Goal: Check status: Check status

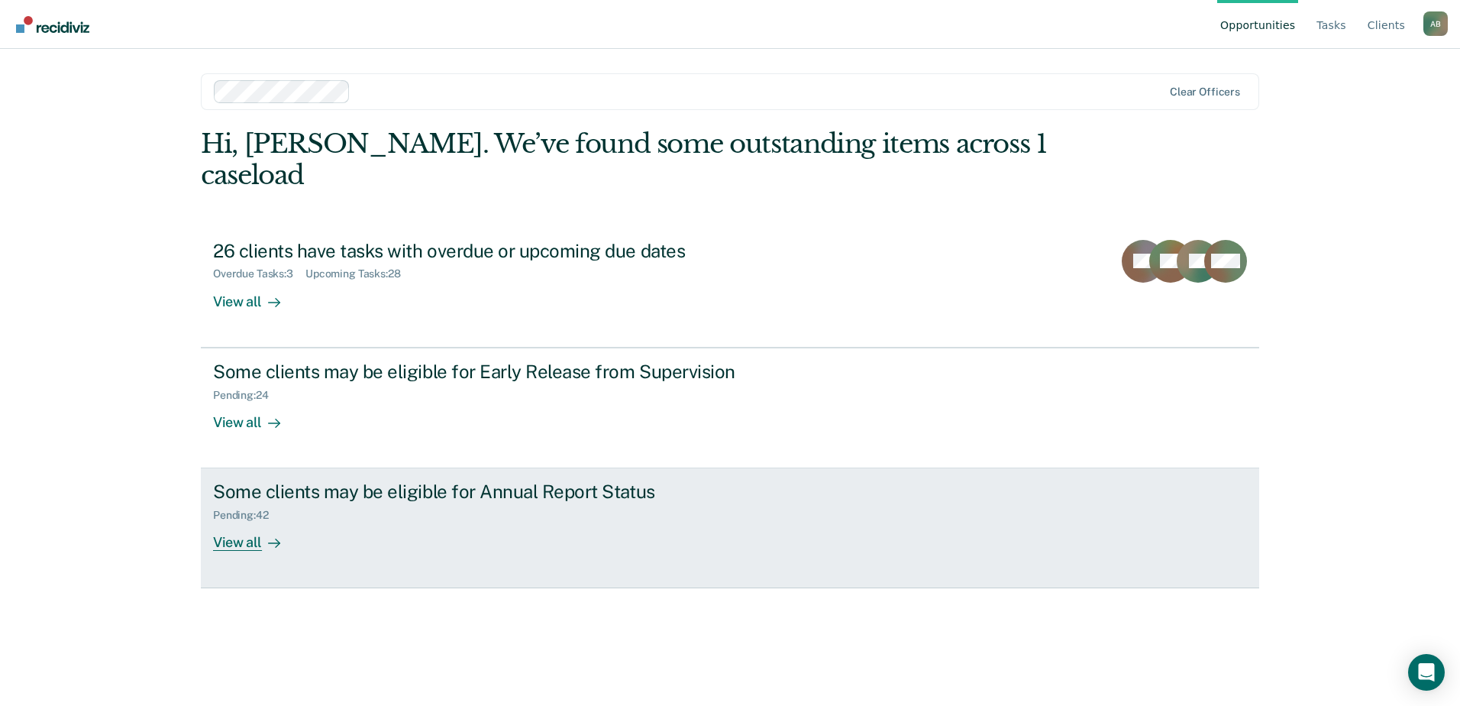
click at [244, 522] on div "View all" at bounding box center [256, 537] width 86 height 30
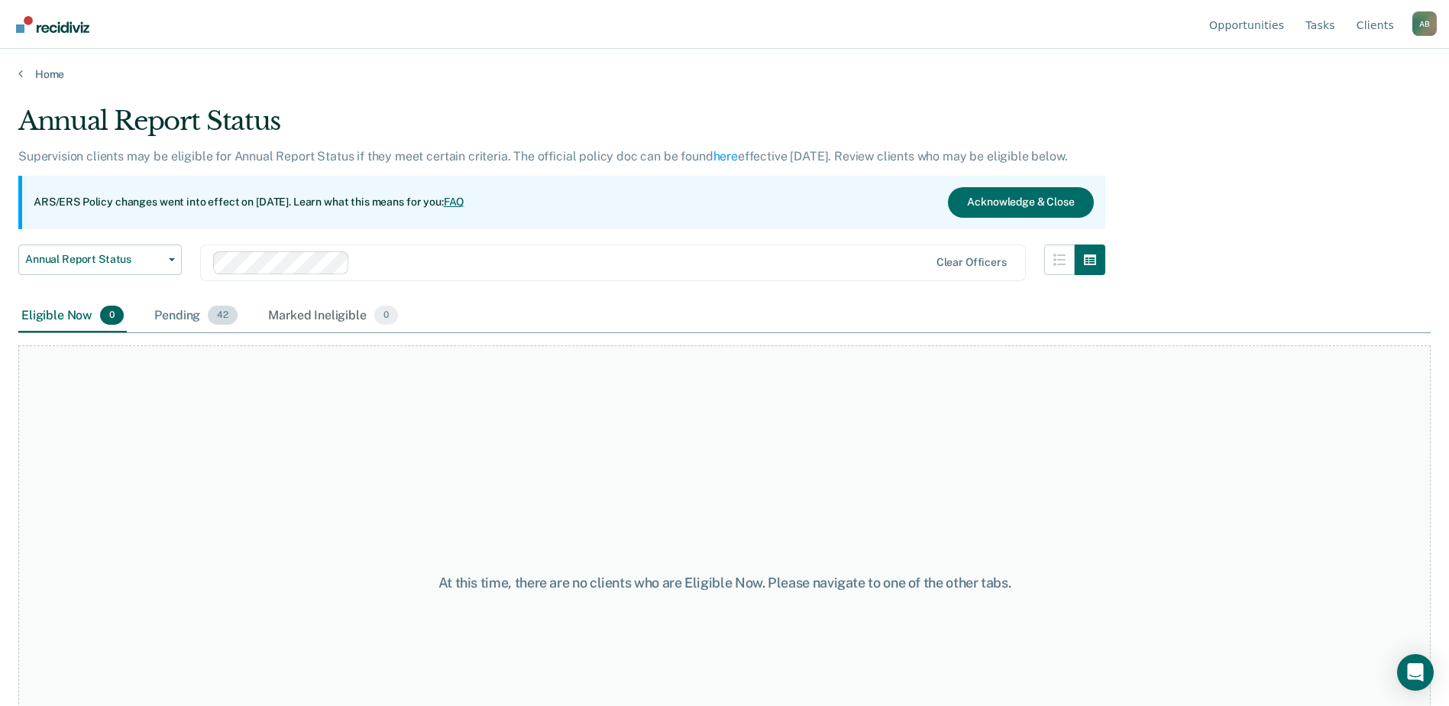
click at [179, 314] on div "Pending 42" at bounding box center [195, 316] width 89 height 34
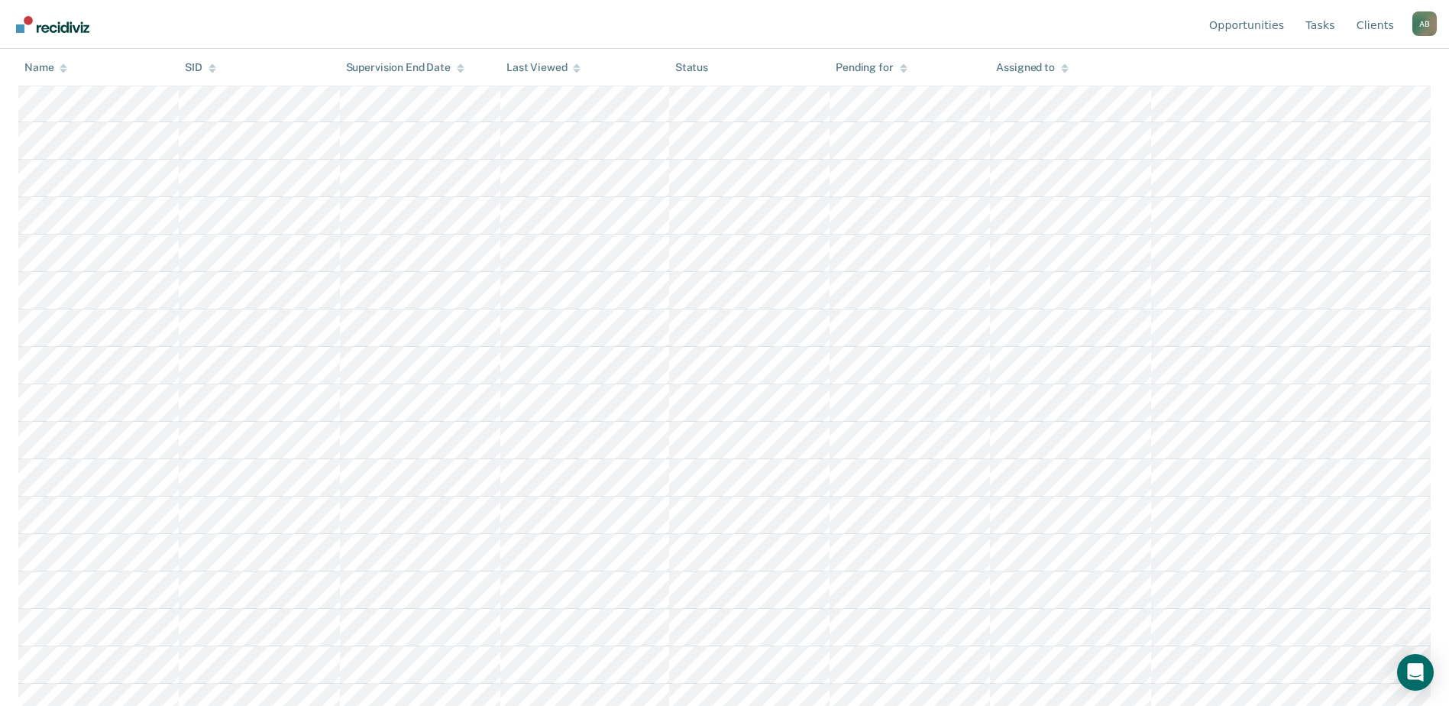
scroll to position [91, 0]
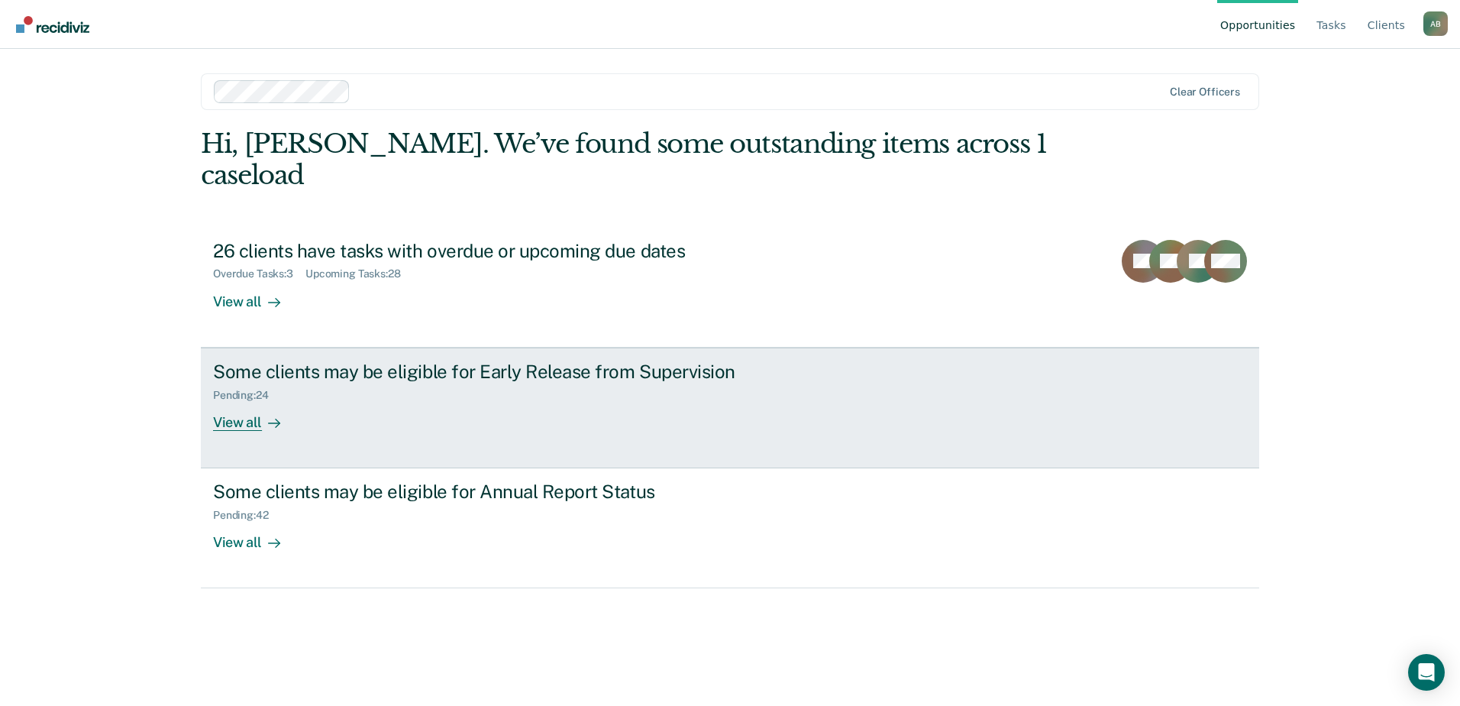
click at [248, 401] on div "View all" at bounding box center [256, 416] width 86 height 30
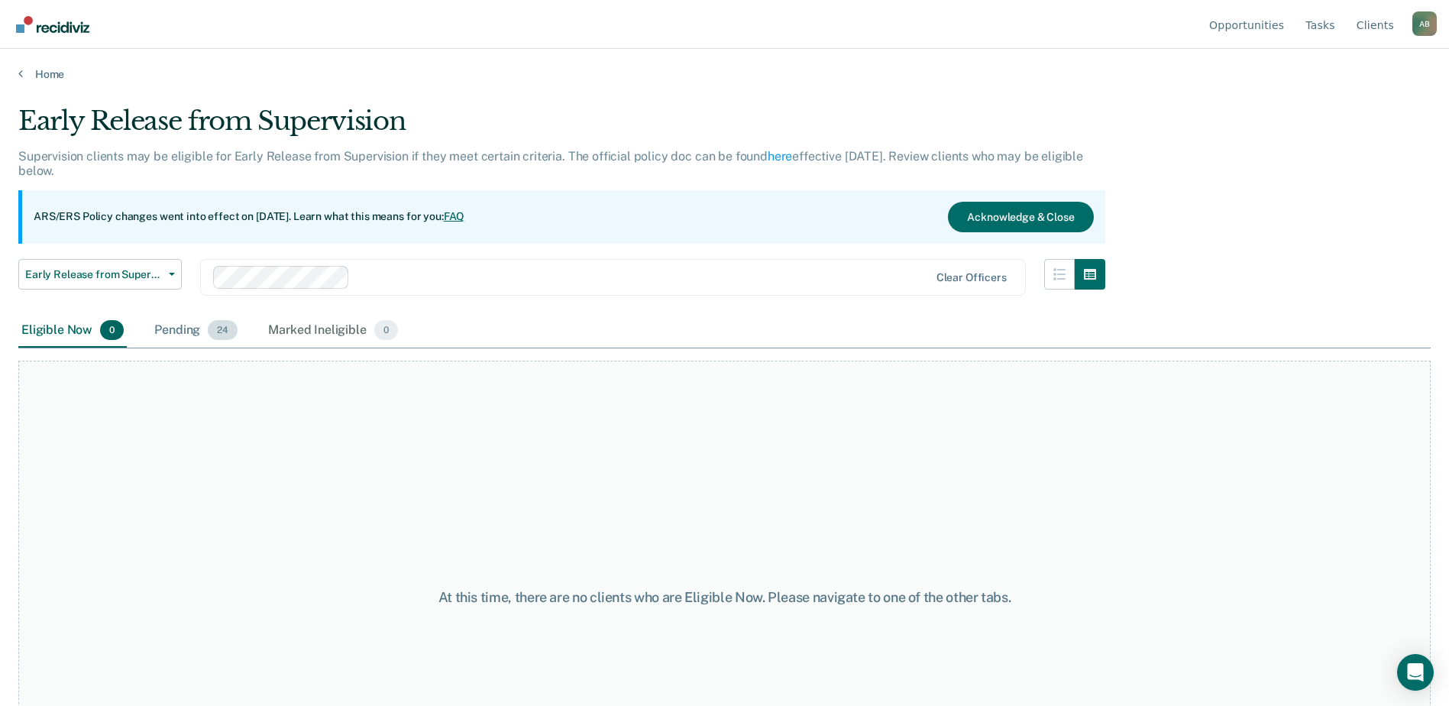
click at [176, 332] on div "Pending 24" at bounding box center [195, 331] width 89 height 34
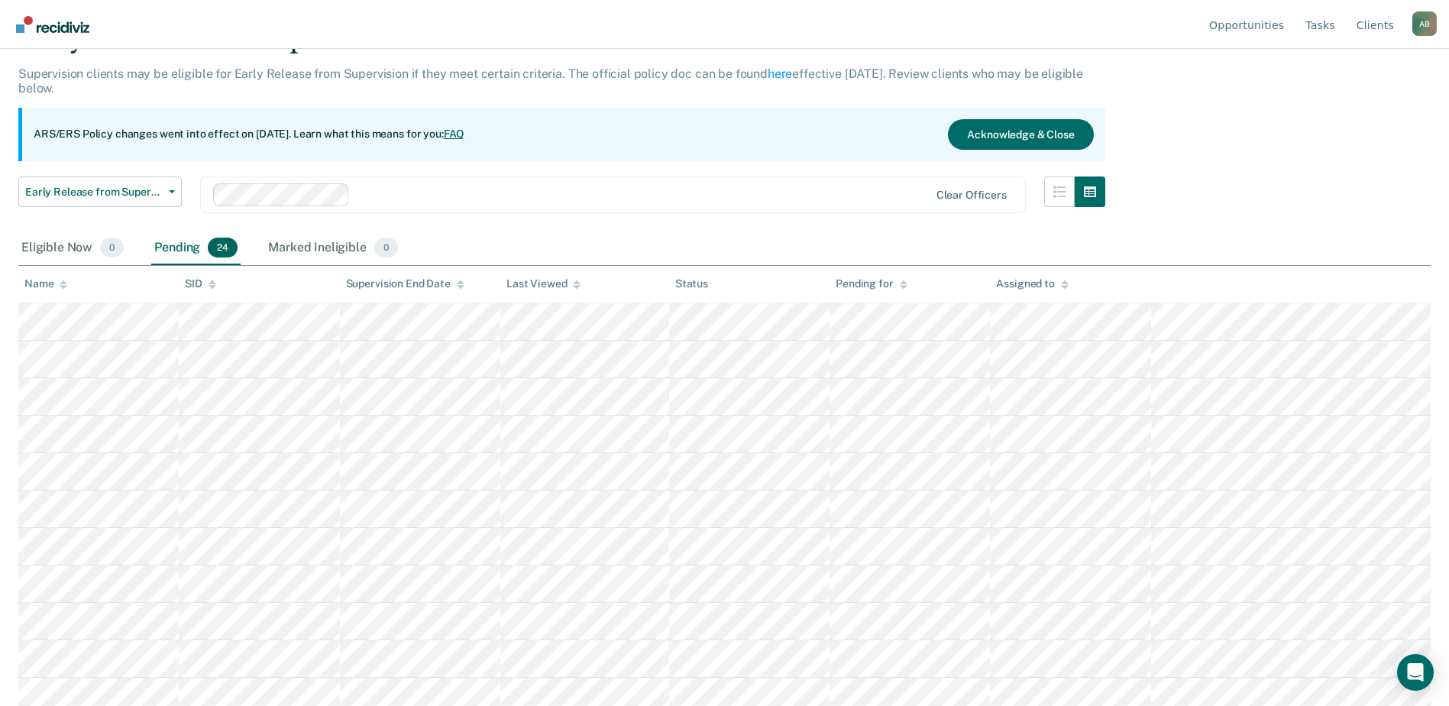
scroll to position [44, 0]
